Goal: Information Seeking & Learning: Learn about a topic

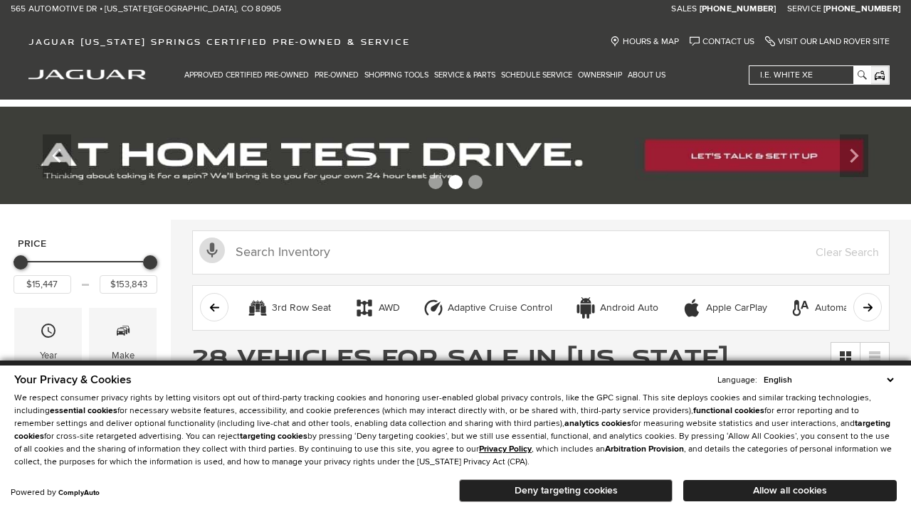
scroll to position [659, 0]
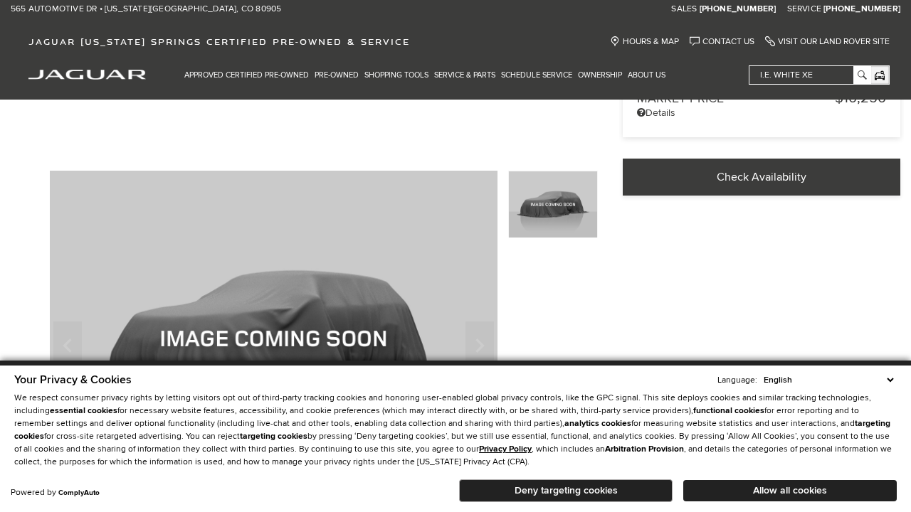
scroll to position [442, 0]
